Goal: Task Accomplishment & Management: Manage account settings

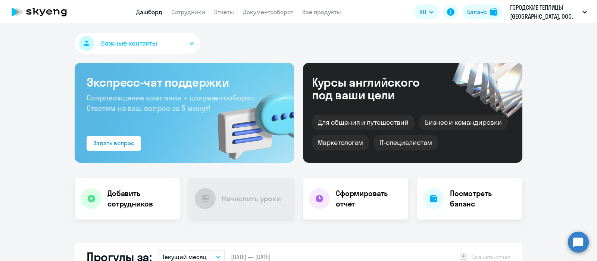
select select "30"
click at [186, 13] on link "Сотрудники" at bounding box center [188, 11] width 34 height 7
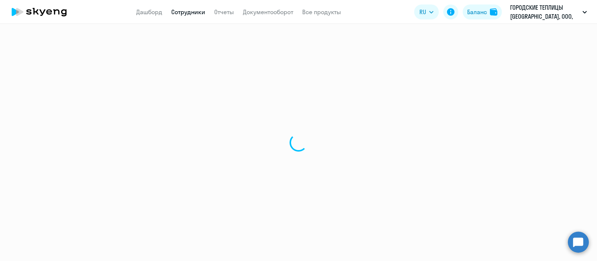
select select "30"
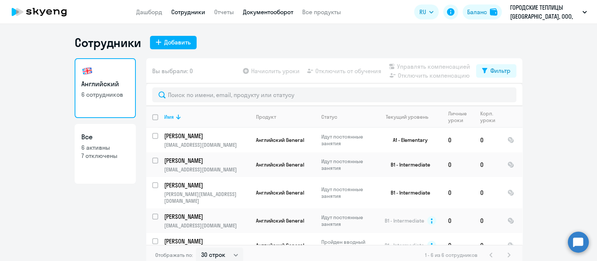
click at [267, 12] on link "Документооборот" at bounding box center [268, 11] width 50 height 7
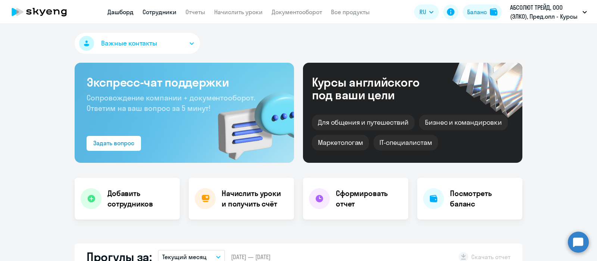
click at [159, 11] on link "Сотрудники" at bounding box center [159, 11] width 34 height 7
select select "30"
click at [166, 11] on link "Сотрудники" at bounding box center [159, 11] width 34 height 7
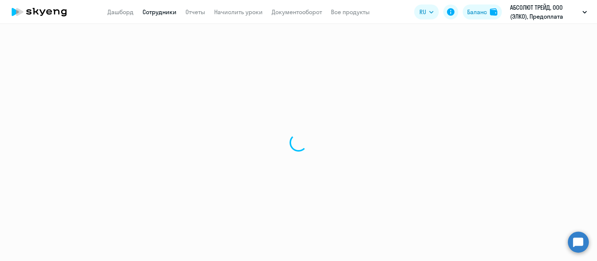
select select "30"
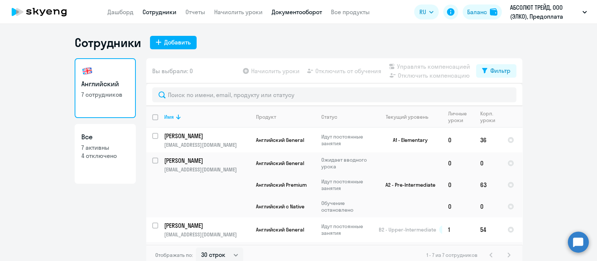
drag, startPoint x: 293, startPoint y: 10, endPoint x: 304, endPoint y: 14, distance: 11.0
click at [295, 11] on link "Документооборот" at bounding box center [296, 11] width 50 height 7
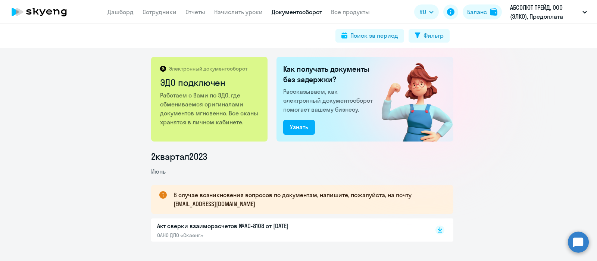
scroll to position [18, 0]
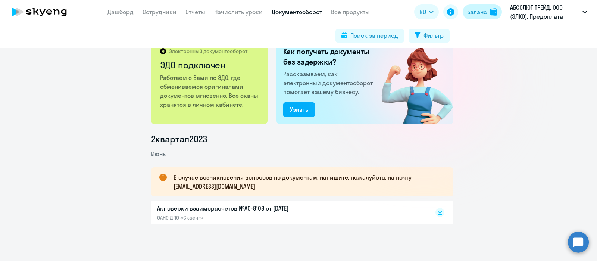
click at [477, 13] on div "Баланс" at bounding box center [477, 11] width 20 height 9
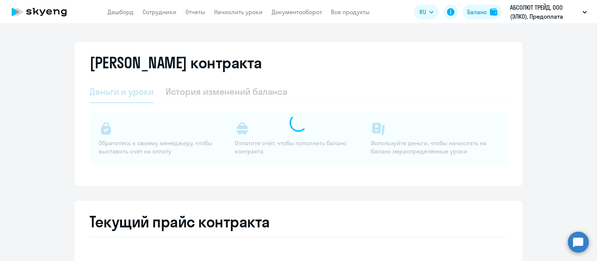
select select "english_adult_not_native_speaker"
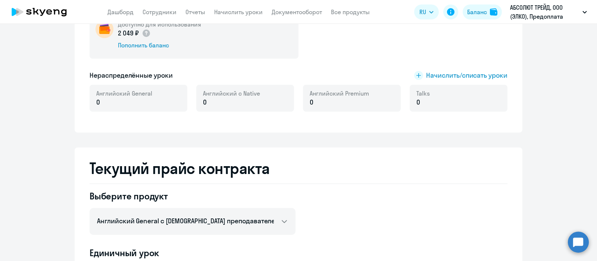
scroll to position [46, 0]
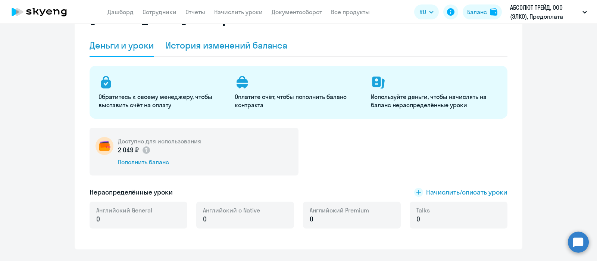
click at [207, 41] on div "История изменений баланса" at bounding box center [227, 45] width 122 height 12
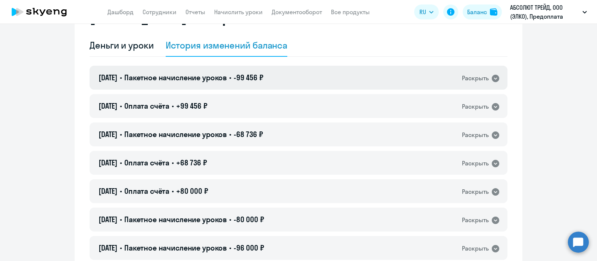
click at [492, 78] on icon at bounding box center [495, 78] width 9 height 9
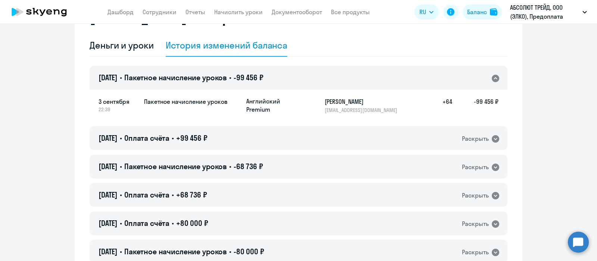
click at [492, 78] on icon at bounding box center [494, 78] width 7 height 7
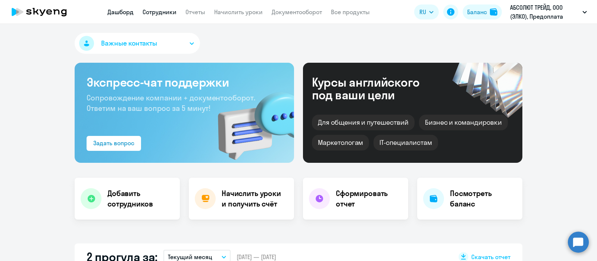
click at [169, 12] on link "Сотрудники" at bounding box center [159, 11] width 34 height 7
select select "30"
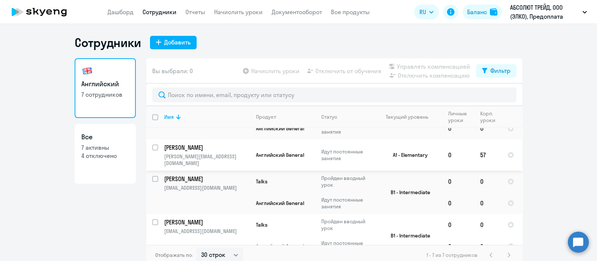
scroll to position [147, 0]
